Goal: Information Seeking & Learning: Find specific fact

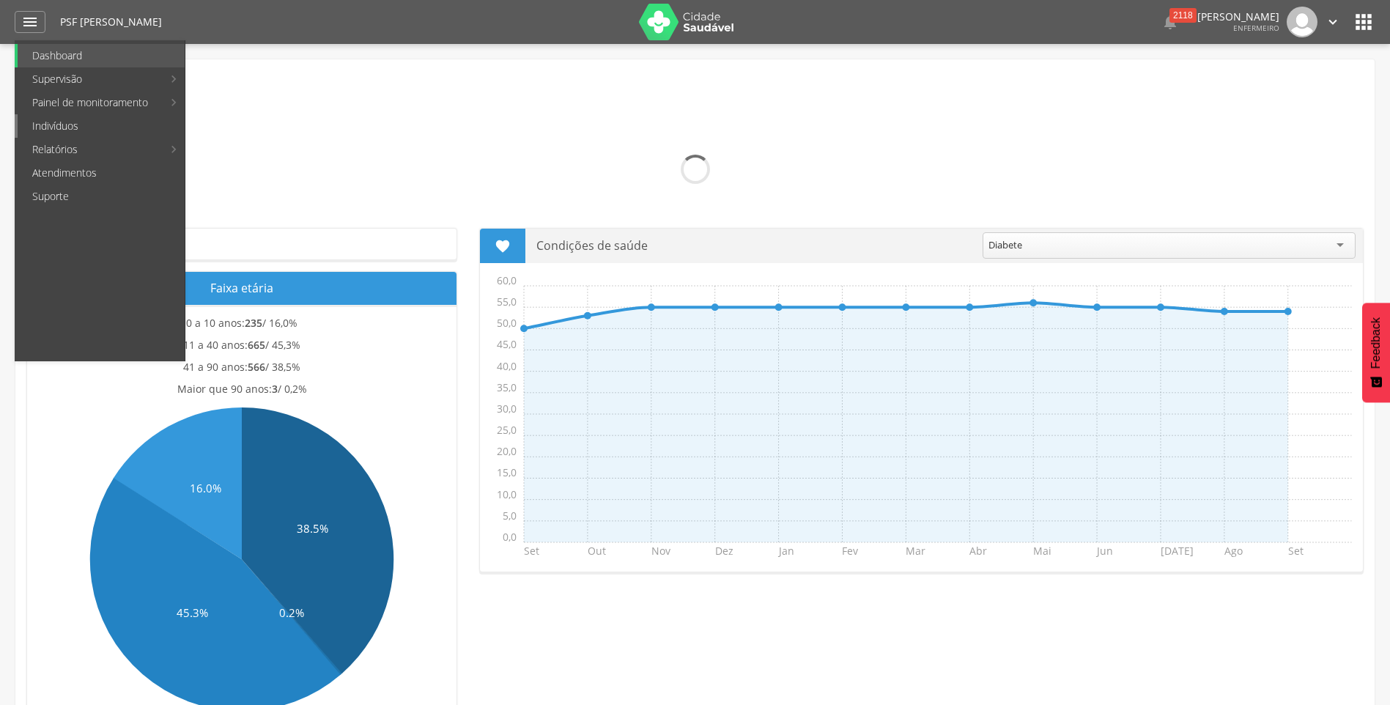
click at [58, 128] on link "Indivíduos" at bounding box center [101, 125] width 167 height 23
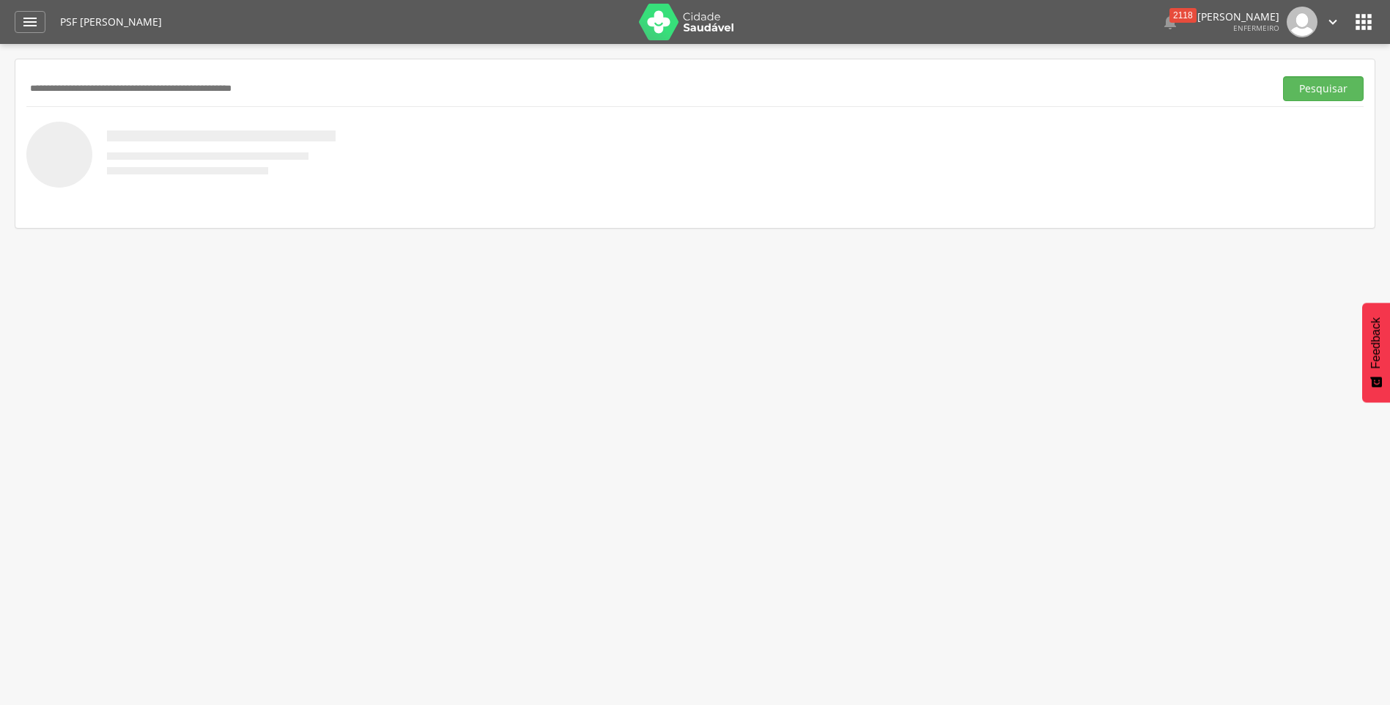
click at [86, 94] on input "text" at bounding box center [647, 88] width 1242 height 25
type input "**********"
click at [1283, 76] on button "Pesquisar" at bounding box center [1323, 88] width 81 height 25
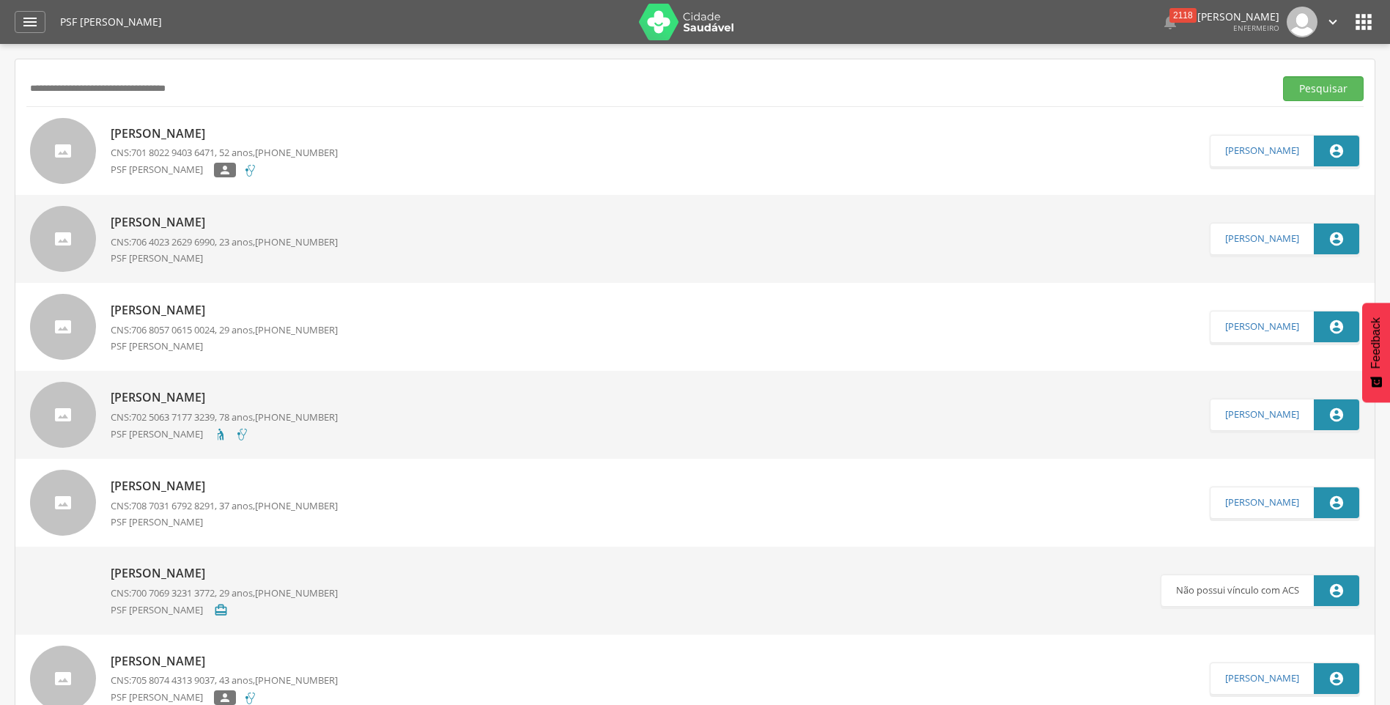
click at [224, 130] on p "[PERSON_NAME]" at bounding box center [224, 133] width 227 height 17
type input "**********"
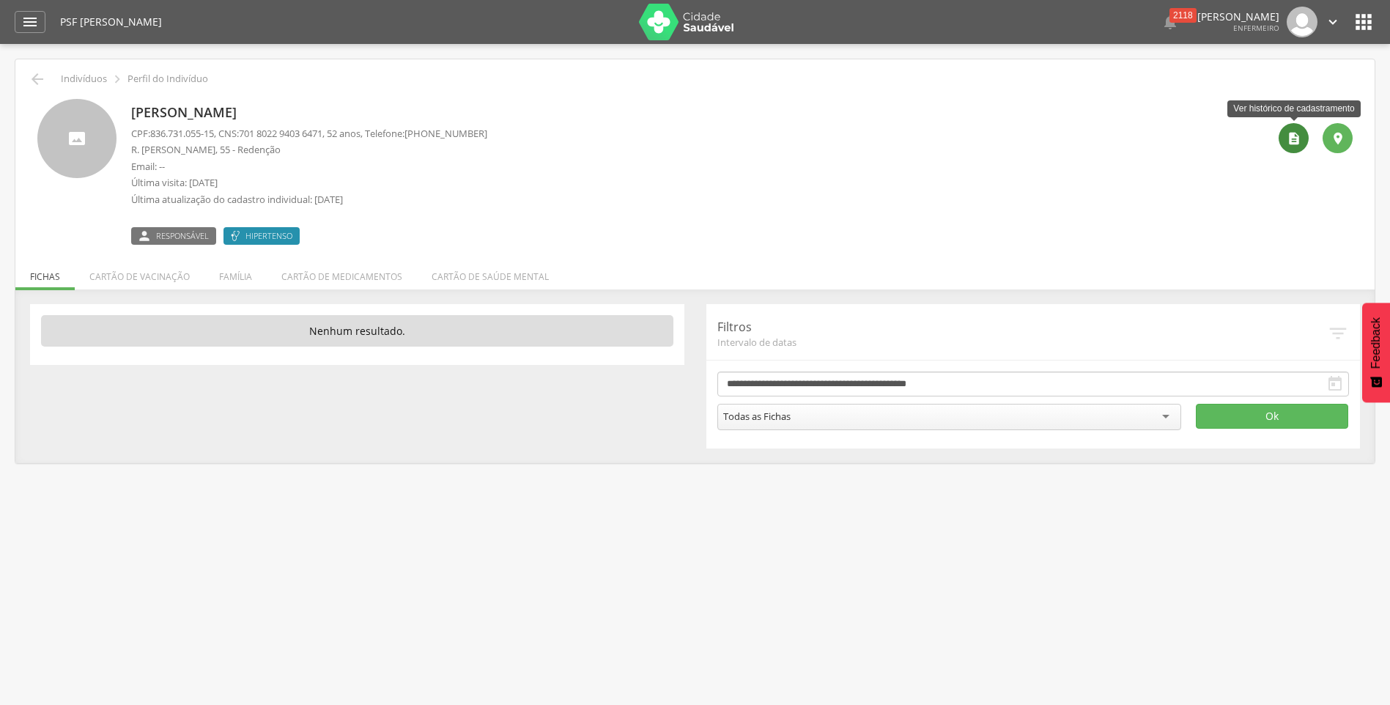
click at [1293, 133] on icon "" at bounding box center [1294, 138] width 15 height 15
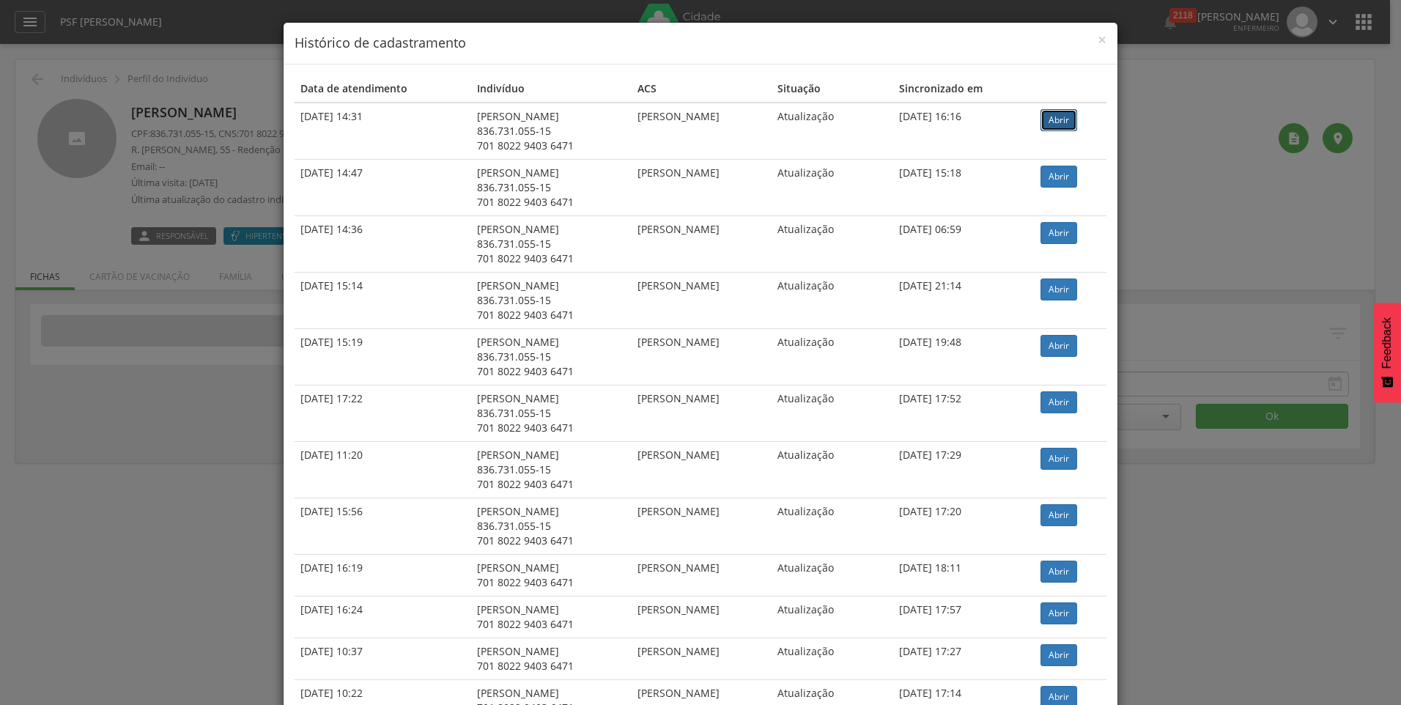
click at [1077, 122] on link "Abrir" at bounding box center [1059, 120] width 37 height 22
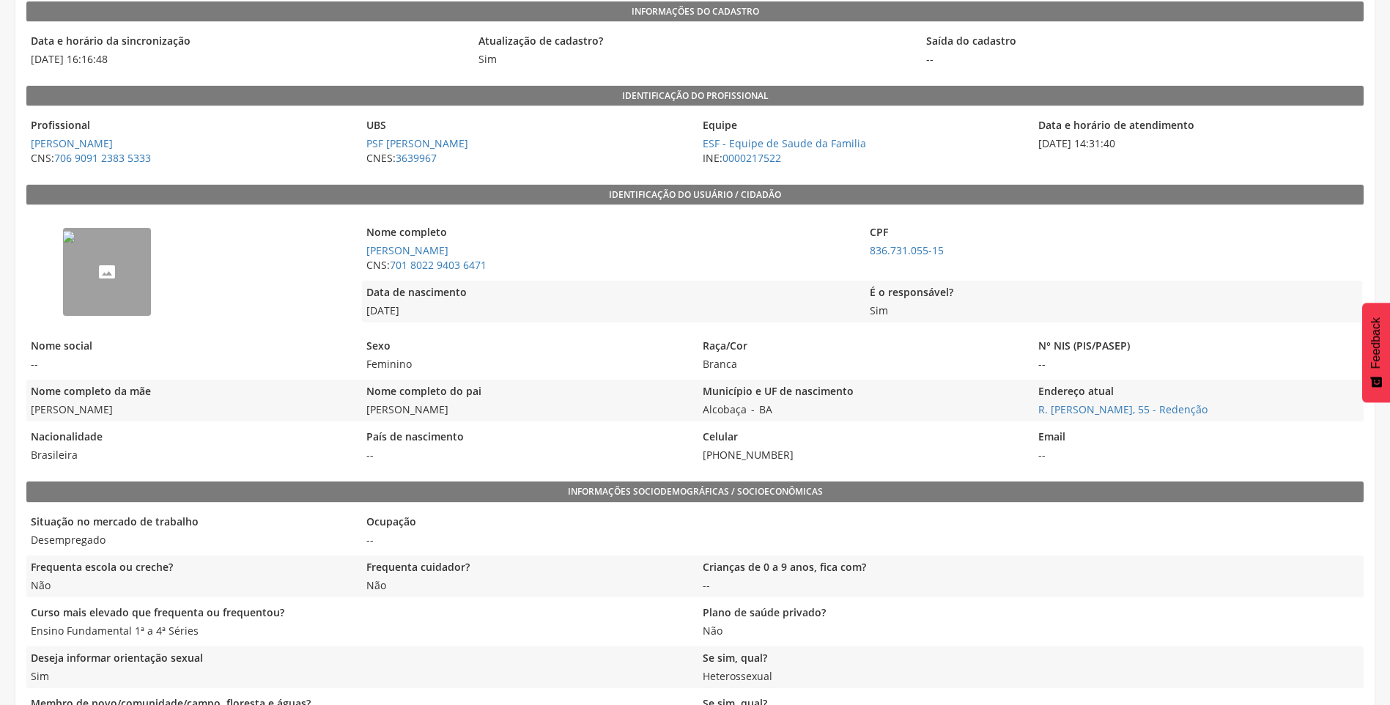
scroll to position [180, 0]
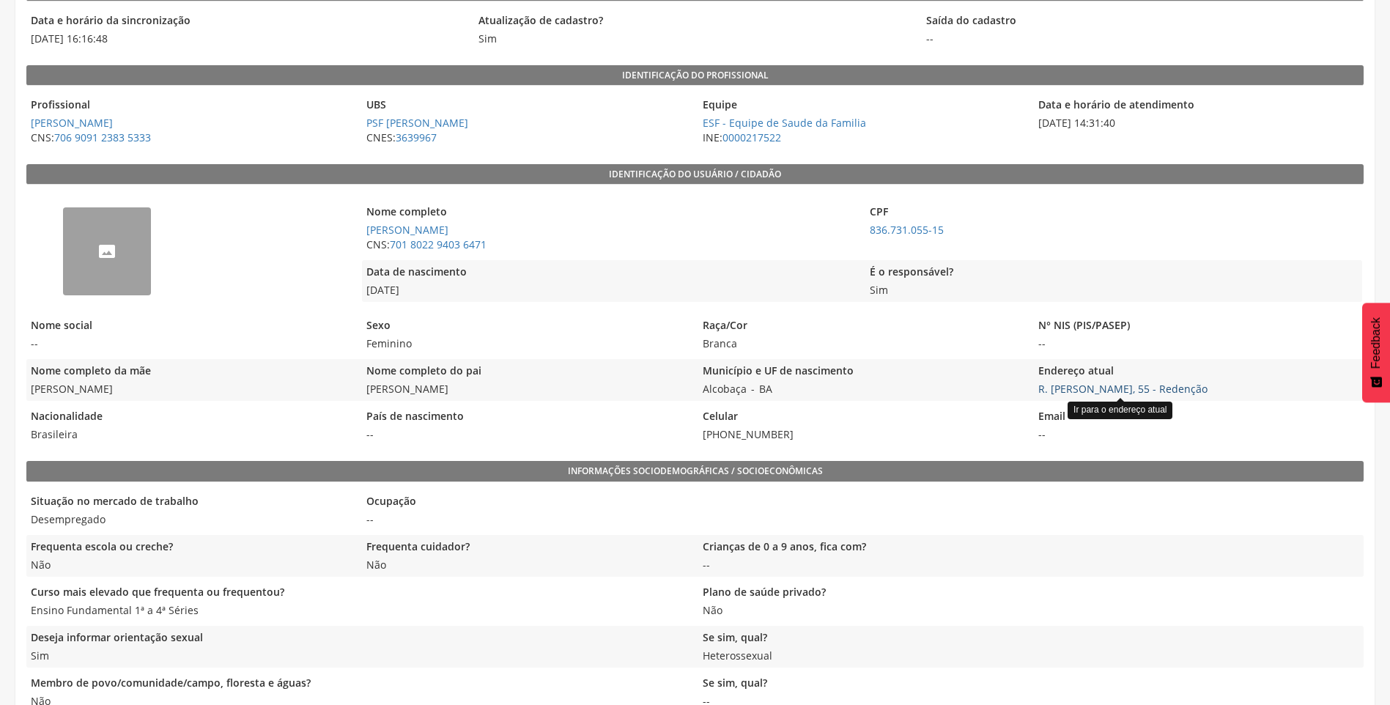
click at [1121, 388] on link "R. [PERSON_NAME], 55 - Redenção" at bounding box center [1122, 389] width 169 height 14
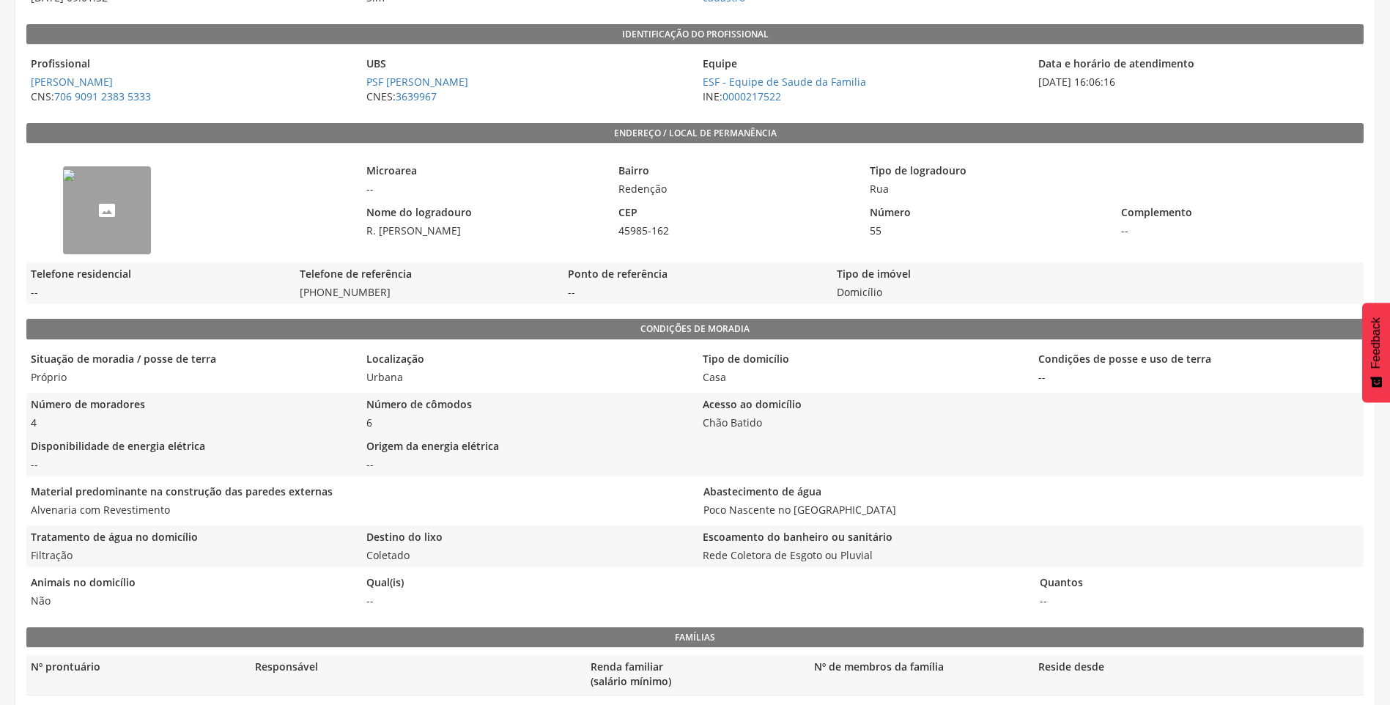
scroll to position [298, 0]
